Goal: Task Accomplishment & Management: Use online tool/utility

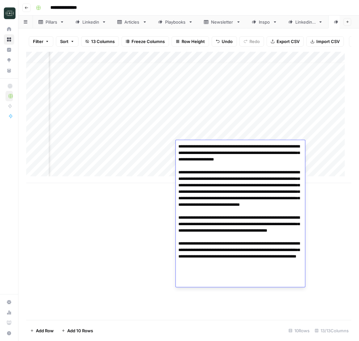
scroll to position [5, 309]
click at [241, 199] on textarea "**********" at bounding box center [240, 211] width 129 height 138
drag, startPoint x: 178, startPoint y: 143, endPoint x: 254, endPoint y: 241, distance: 124.2
click at [254, 241] on textarea "**********" at bounding box center [240, 211] width 129 height 138
click at [121, 224] on div "Add Column" at bounding box center [188, 186] width 325 height 268
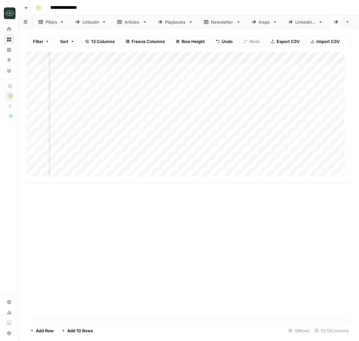
click at [207, 165] on div "Add Column" at bounding box center [188, 117] width 325 height 131
click at [207, 166] on div "Add Column" at bounding box center [188, 117] width 325 height 131
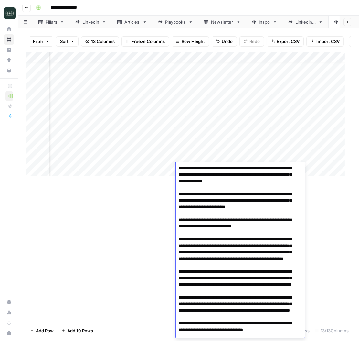
scroll to position [0, 0]
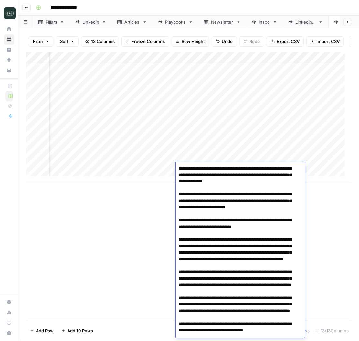
click at [225, 201] on textarea at bounding box center [237, 265] width 123 height 203
click at [138, 250] on div "Add Column" at bounding box center [188, 186] width 325 height 268
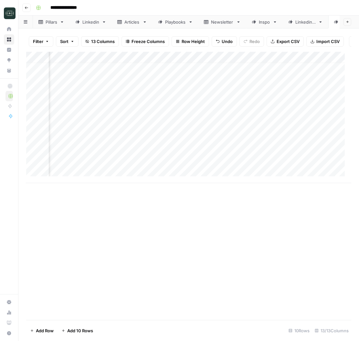
scroll to position [5, 400]
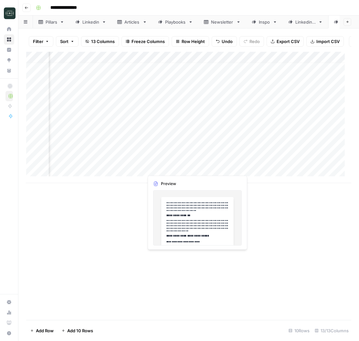
click at [166, 169] on div "Add Column" at bounding box center [188, 117] width 325 height 131
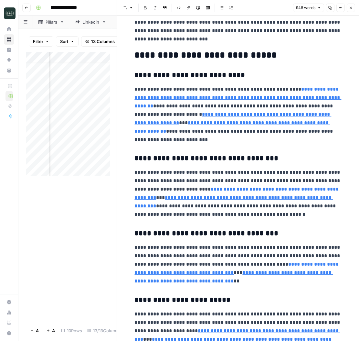
scroll to position [115, 0]
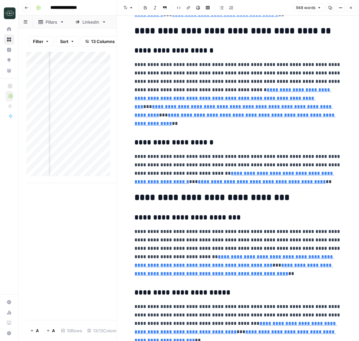
scroll to position [0, 0]
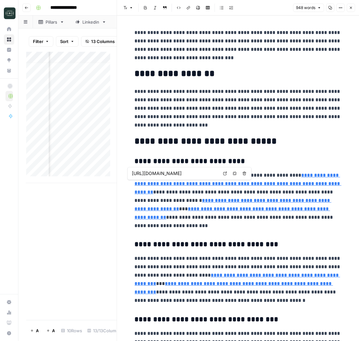
click at [243, 185] on link "**********" at bounding box center [238, 184] width 207 height 22
click at [209, 183] on link "**********" at bounding box center [238, 184] width 207 height 22
click at [274, 188] on p "**********" at bounding box center [238, 200] width 207 height 59
click at [259, 183] on link "**********" at bounding box center [238, 184] width 207 height 22
click at [202, 173] on input "[URL][DOMAIN_NAME]" at bounding box center [175, 173] width 86 height 6
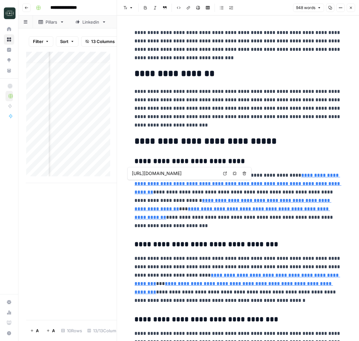
click at [226, 175] on body "**********" at bounding box center [179, 170] width 359 height 341
click at [220, 188] on p "**********" at bounding box center [238, 200] width 207 height 59
click at [220, 185] on link "**********" at bounding box center [238, 184] width 207 height 22
click at [225, 171] on link "Open in a new tab" at bounding box center [225, 173] width 8 height 8
click at [85, 260] on div "Add Column" at bounding box center [71, 186] width 91 height 268
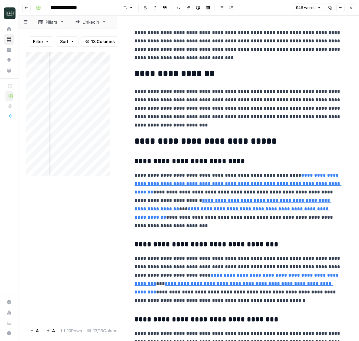
click at [350, 11] on button "Close" at bounding box center [351, 8] width 8 height 8
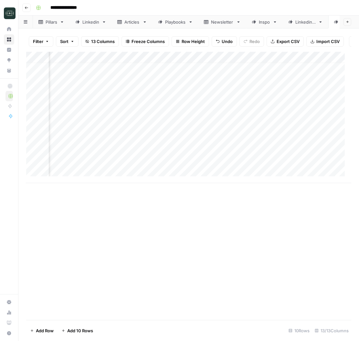
scroll to position [5, 0]
click at [63, 176] on div "Add Column" at bounding box center [188, 117] width 325 height 131
click at [75, 178] on div "Add Column" at bounding box center [188, 117] width 325 height 131
click at [155, 175] on div "Add Column" at bounding box center [188, 117] width 325 height 131
click at [155, 175] on textarea at bounding box center [187, 179] width 147 height 9
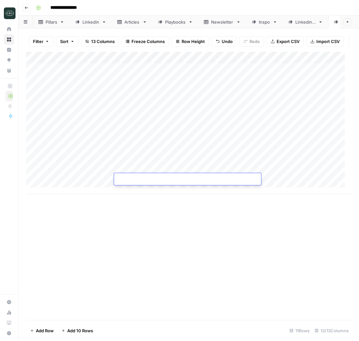
click at [155, 175] on textarea at bounding box center [187, 179] width 147 height 9
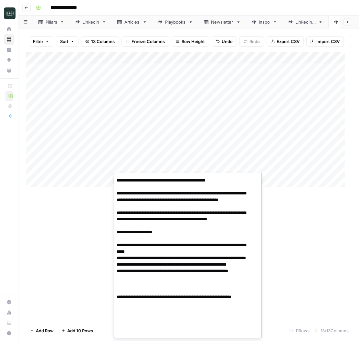
scroll to position [51, 0]
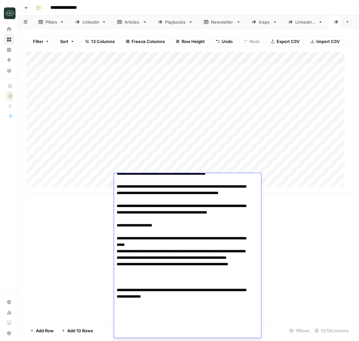
type textarea "**********"
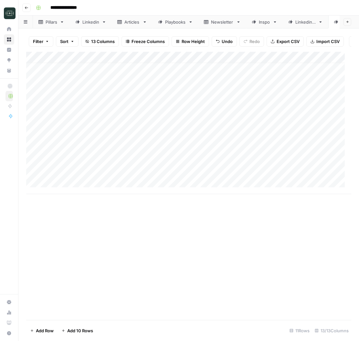
scroll to position [6, 0]
click at [165, 186] on div "Add Column" at bounding box center [188, 123] width 325 height 142
click at [316, 165] on div "Add Column" at bounding box center [188, 128] width 325 height 153
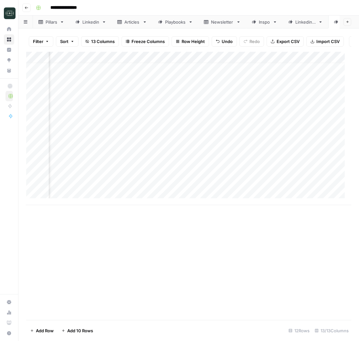
click at [316, 165] on div "Add Column" at bounding box center [188, 128] width 325 height 153
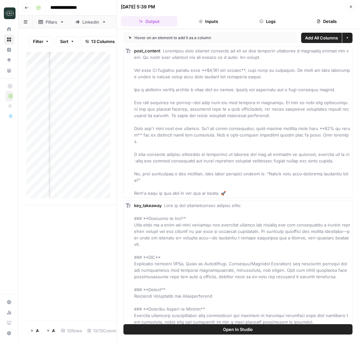
click at [75, 188] on div "Add Column" at bounding box center [71, 128] width 91 height 153
click at [353, 5] on icon "button" at bounding box center [351, 7] width 4 height 4
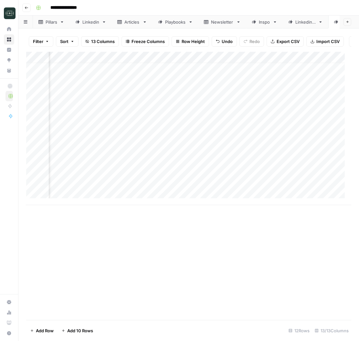
scroll to position [6, 0]
click at [145, 187] on div "Add Column" at bounding box center [188, 128] width 325 height 153
type textarea "**********"
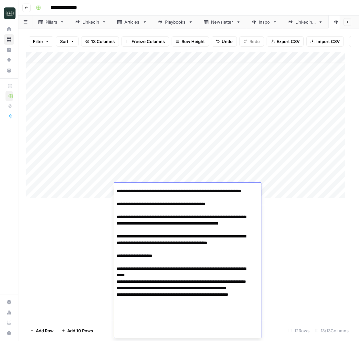
scroll to position [31, 0]
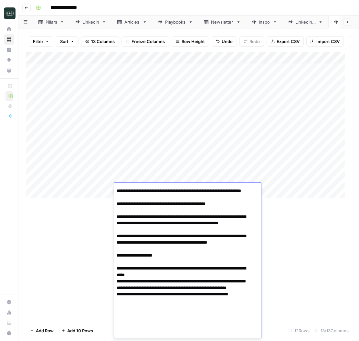
click at [298, 275] on div "Add Column" at bounding box center [188, 186] width 325 height 268
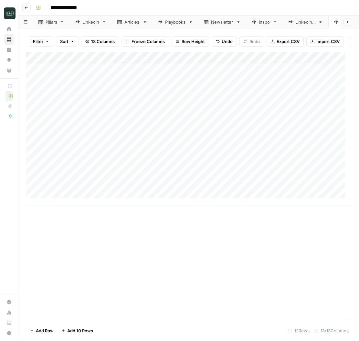
click at [173, 176] on div "Add Column" at bounding box center [188, 128] width 325 height 153
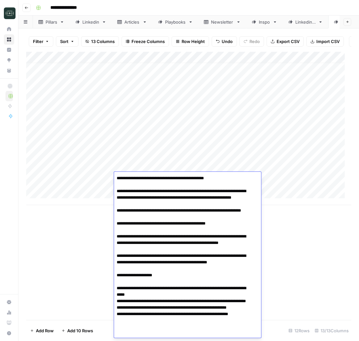
scroll to position [52, 0]
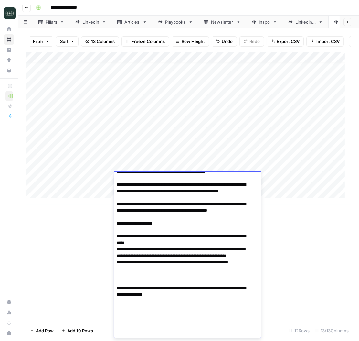
click at [283, 237] on div "Add Column" at bounding box center [188, 186] width 325 height 268
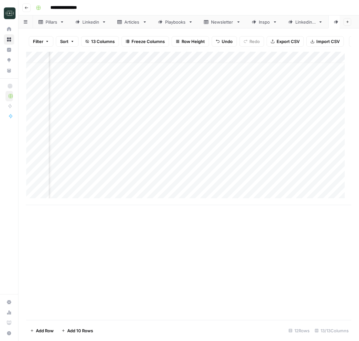
scroll to position [6, 172]
click at [112, 173] on div "Add Column" at bounding box center [188, 128] width 325 height 153
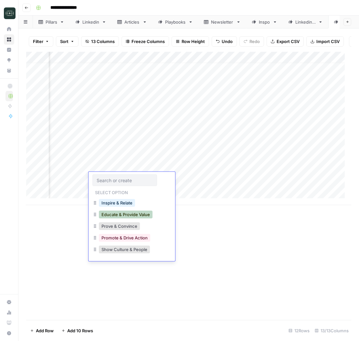
click at [120, 213] on button "Educate & Provide Value" at bounding box center [126, 215] width 54 height 8
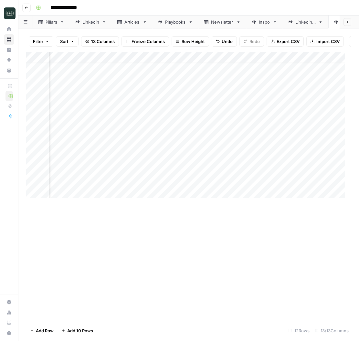
click at [108, 189] on div "Add Column" at bounding box center [188, 128] width 325 height 153
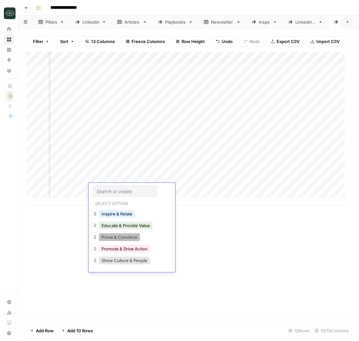
click at [120, 238] on button "Prove & Convince" at bounding box center [119, 237] width 41 height 8
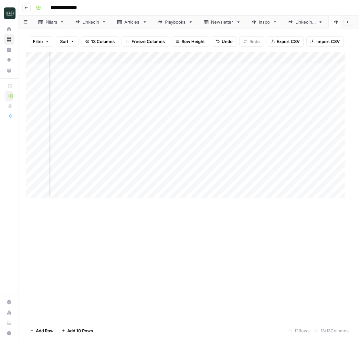
drag, startPoint x: 154, startPoint y: 212, endPoint x: 168, endPoint y: 211, distance: 14.2
click at [168, 211] on div "Add Column" at bounding box center [188, 186] width 325 height 268
click at [246, 176] on div "Add Column" at bounding box center [188, 128] width 325 height 153
click at [307, 179] on div "Add Column" at bounding box center [188, 128] width 325 height 153
click at [307, 178] on div "Add Column" at bounding box center [188, 128] width 325 height 153
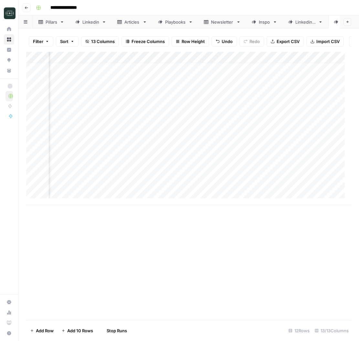
click at [307, 178] on div "Add Column" at bounding box center [188, 128] width 325 height 153
click at [177, 185] on div "Add Column" at bounding box center [188, 128] width 325 height 153
click at [187, 179] on div "Add Column" at bounding box center [188, 128] width 325 height 153
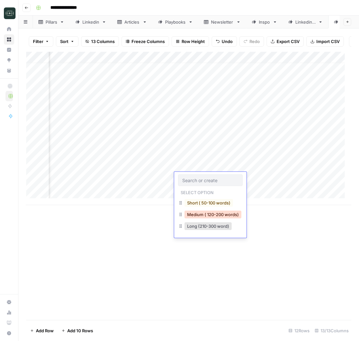
click at [193, 218] on button "Medium ( 120-200 words)" at bounding box center [213, 215] width 57 height 8
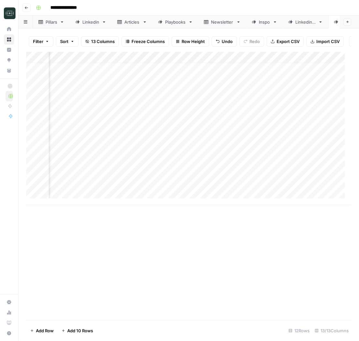
click at [196, 191] on div "Add Column" at bounding box center [188, 128] width 325 height 153
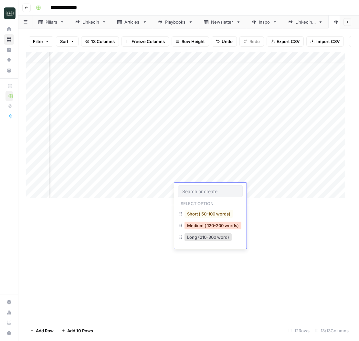
click at [201, 229] on button "Medium ( 120-200 words)" at bounding box center [213, 225] width 57 height 8
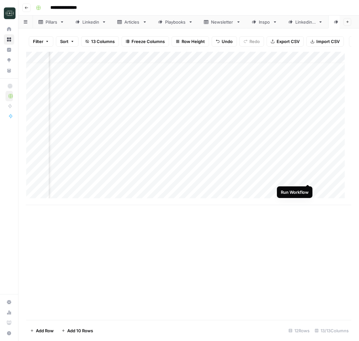
click at [307, 176] on div "Add Column" at bounding box center [188, 128] width 325 height 153
click at [283, 184] on div "Add Column" at bounding box center [188, 128] width 325 height 153
click at [220, 185] on div "Add Column" at bounding box center [188, 128] width 325 height 153
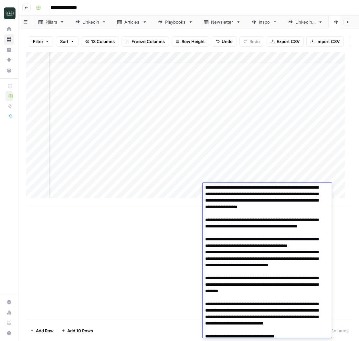
scroll to position [0, 0]
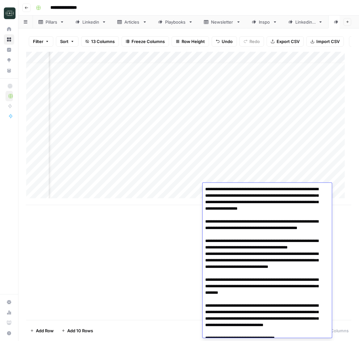
click at [219, 177] on div "Add Column" at bounding box center [188, 128] width 325 height 153
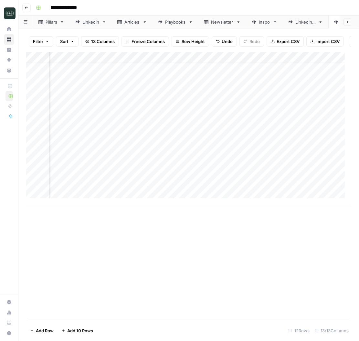
click at [219, 177] on div "Add Column" at bounding box center [188, 128] width 325 height 153
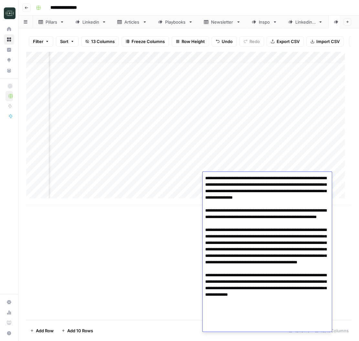
click at [253, 200] on textarea at bounding box center [267, 249] width 129 height 151
